Goal: Information Seeking & Learning: Find specific page/section

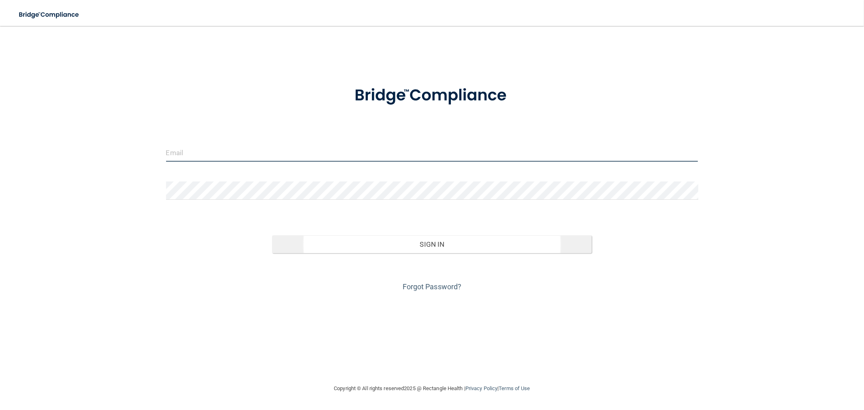
type input "[EMAIL_ADDRESS][DOMAIN_NAME]"
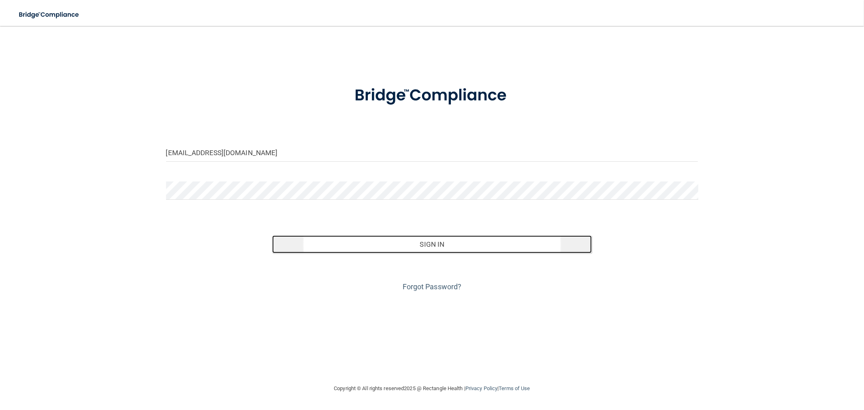
click at [321, 244] on button "Sign In" at bounding box center [431, 244] width 319 height 18
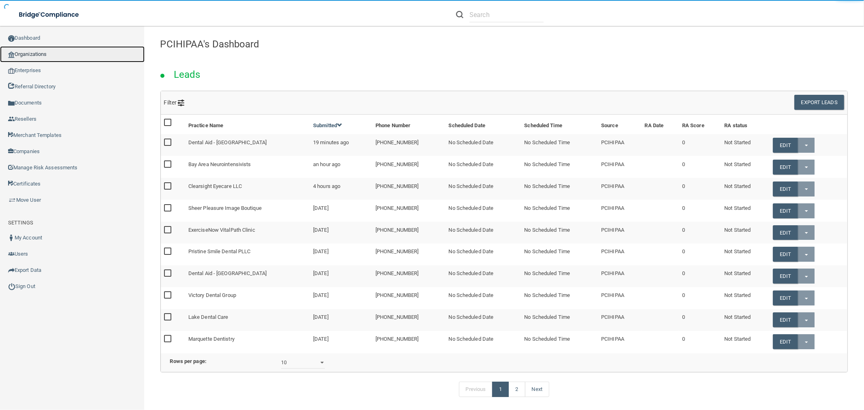
click at [41, 47] on link "Organizations" at bounding box center [72, 54] width 145 height 16
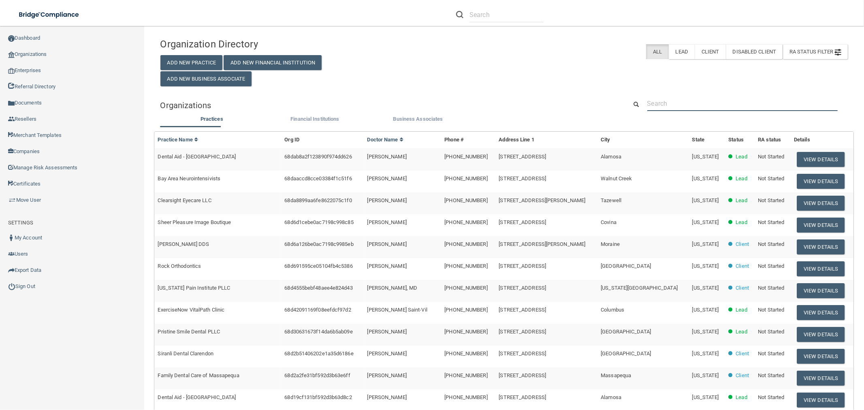
click at [666, 110] on input "text" at bounding box center [742, 103] width 190 height 15
paste input "[PERSON_NAME] DMD"
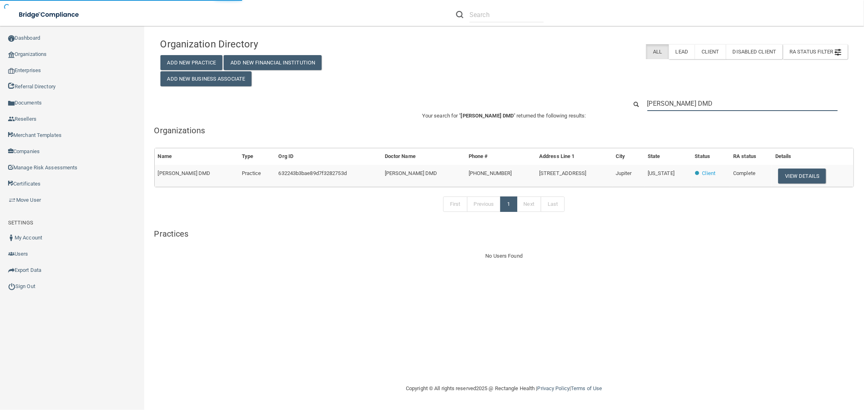
click at [655, 102] on input "[PERSON_NAME] DMD" at bounding box center [742, 103] width 190 height 15
type input "Dr Andrea C Diaz DMD"
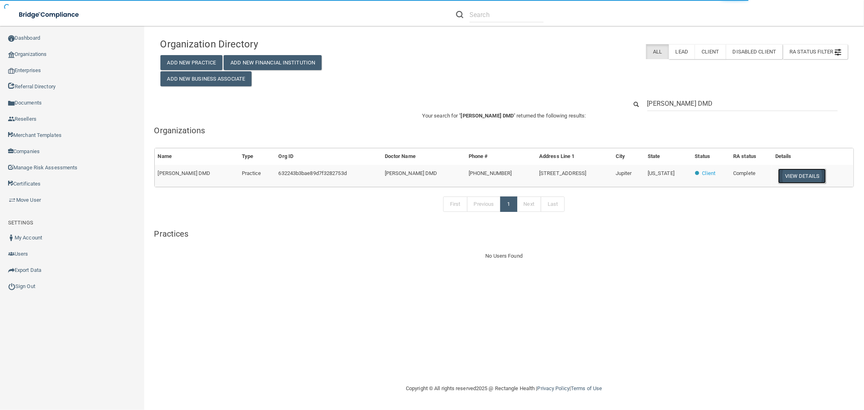
click at [795, 180] on button "View Details" at bounding box center [802, 176] width 48 height 15
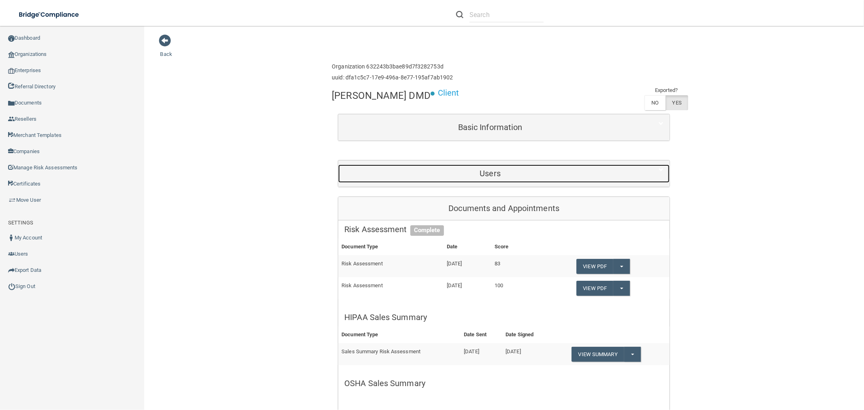
click at [531, 176] on h5 "Users" at bounding box center [490, 173] width 292 height 9
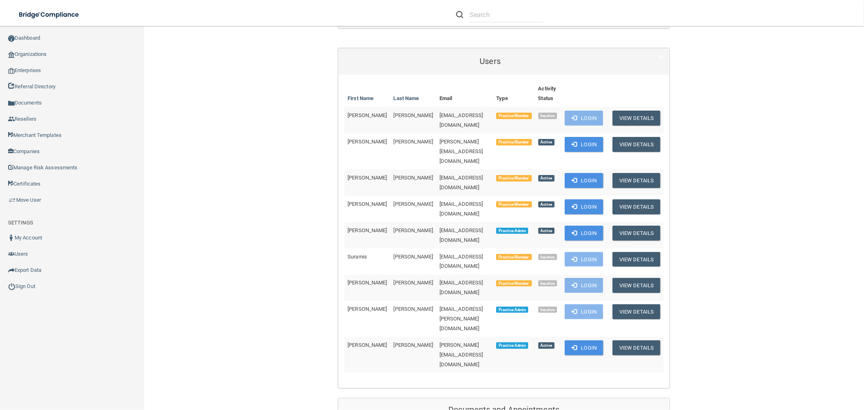
scroll to position [180, 0]
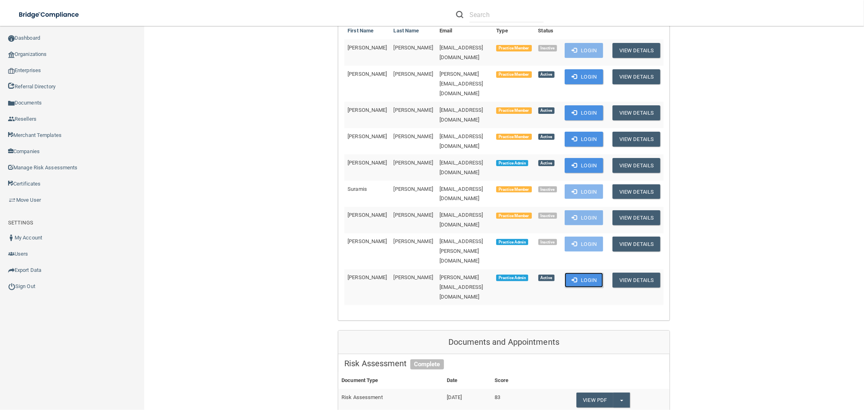
click at [591, 273] on button "Login" at bounding box center [584, 280] width 38 height 15
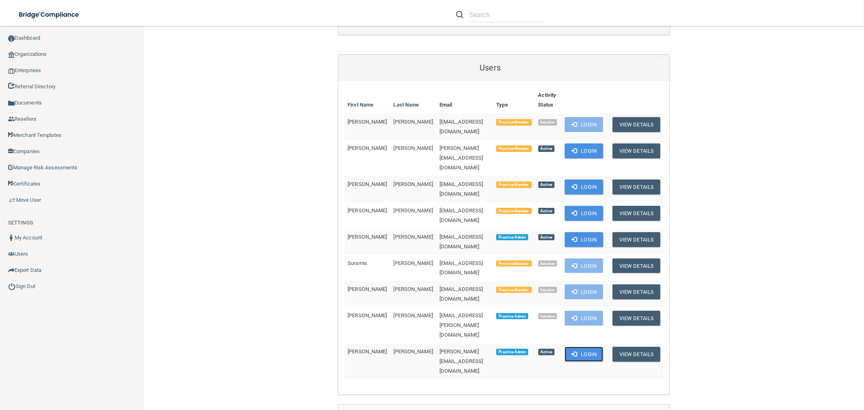
scroll to position [90, 0]
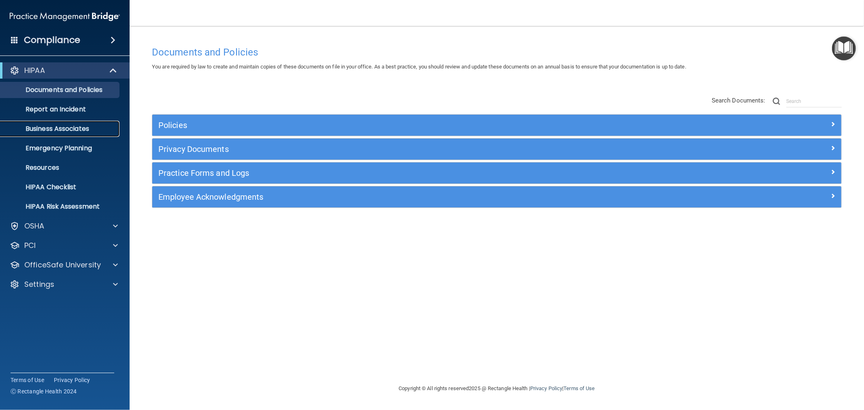
click at [80, 128] on p "Business Associates" at bounding box center [60, 129] width 111 height 8
